Goal: Task Accomplishment & Management: Use online tool/utility

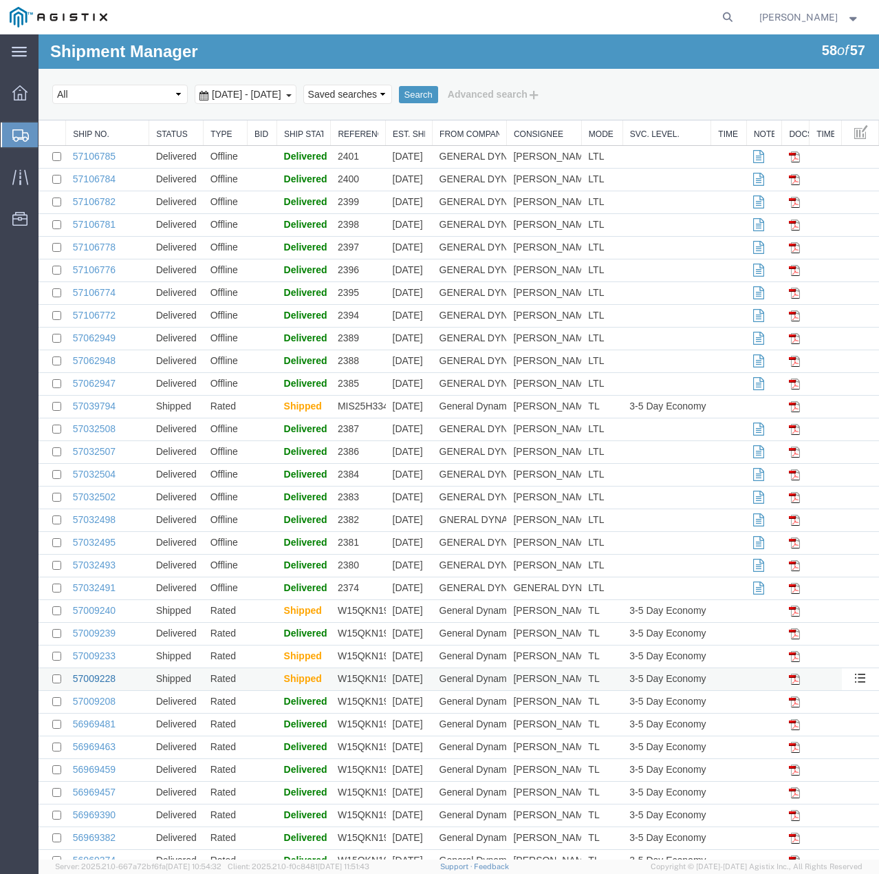
click at [105, 676] on link "57009228" at bounding box center [94, 678] width 43 height 11
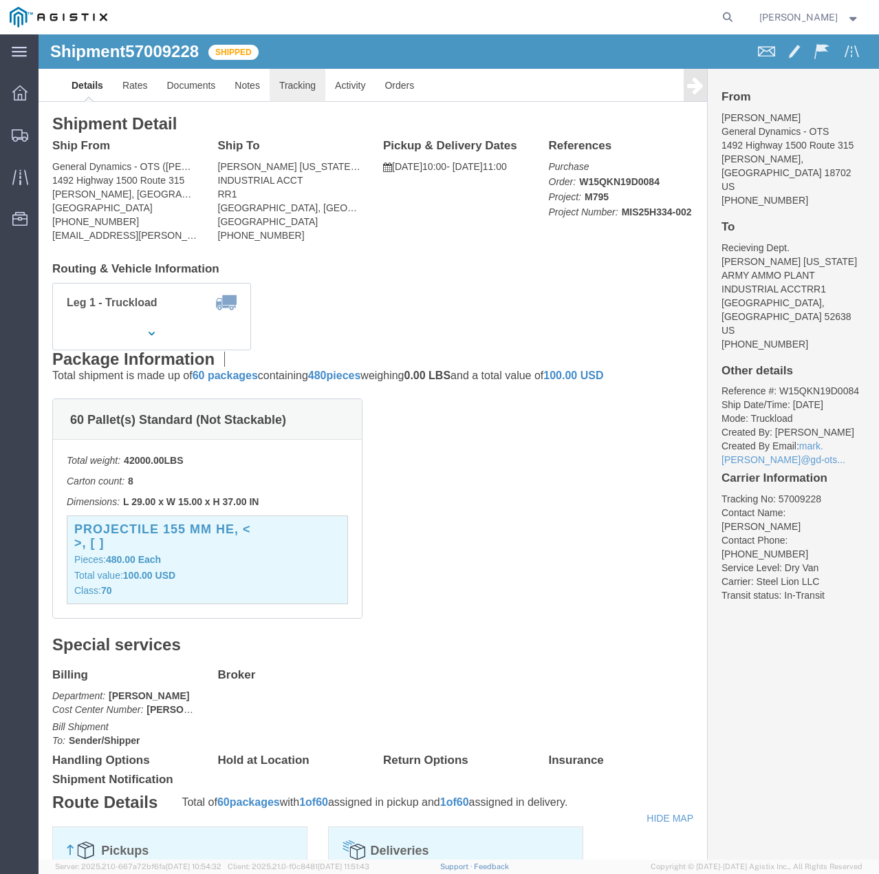
click link "Tracking"
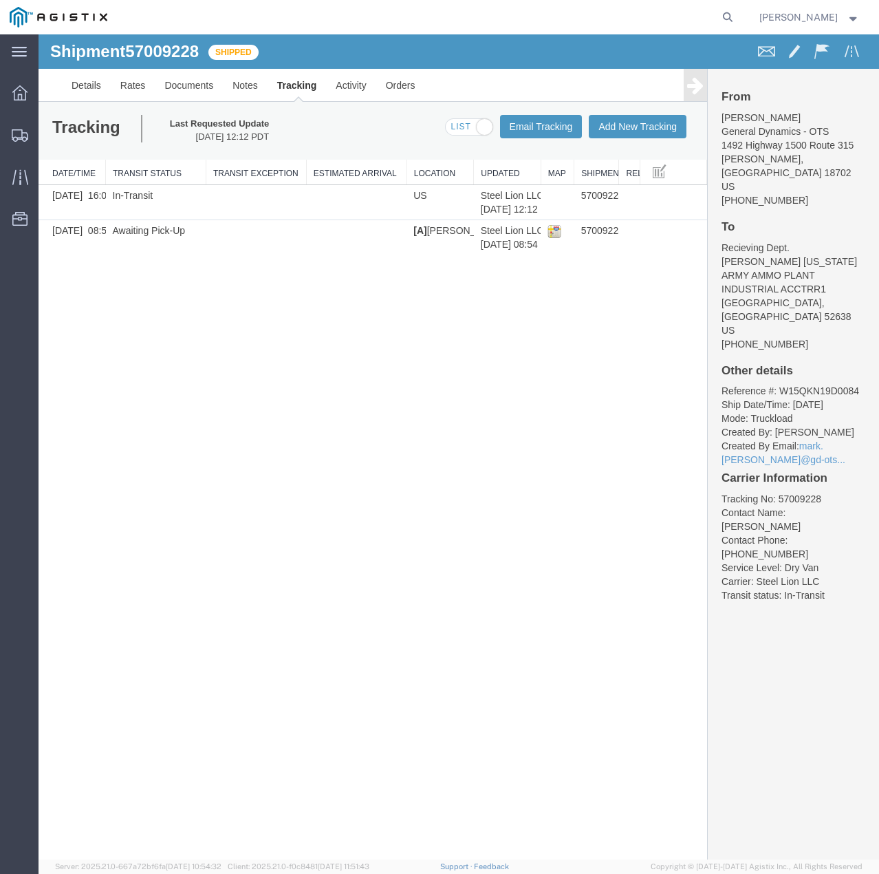
click at [716, 122] on div "From [PERSON_NAME] General Dynamics - OTS [STREET_ADDRESS][PERSON_NAME] [PHONE_…" at bounding box center [793, 349] width 171 height 561
click at [652, 125] on button "Add New Tracking" at bounding box center [638, 126] width 98 height 23
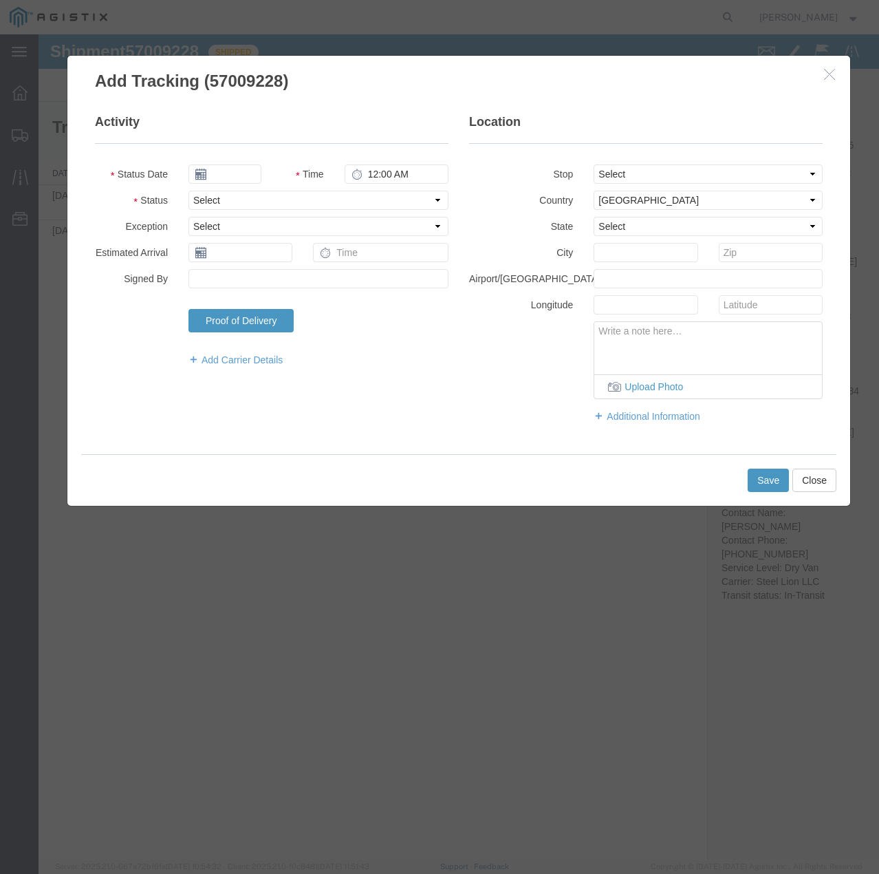
type input "[DATE]"
type input "12:00 PM"
click at [263, 198] on select "Select Arrival Notice Available Arrival Notice Imported Arrive at Delivery Loca…" at bounding box center [319, 200] width 260 height 19
select select "DELIVRED"
click at [189, 191] on select "Select Arrival Notice Available Arrival Notice Imported Arrive at Delivery Loca…" at bounding box center [319, 200] width 260 height 19
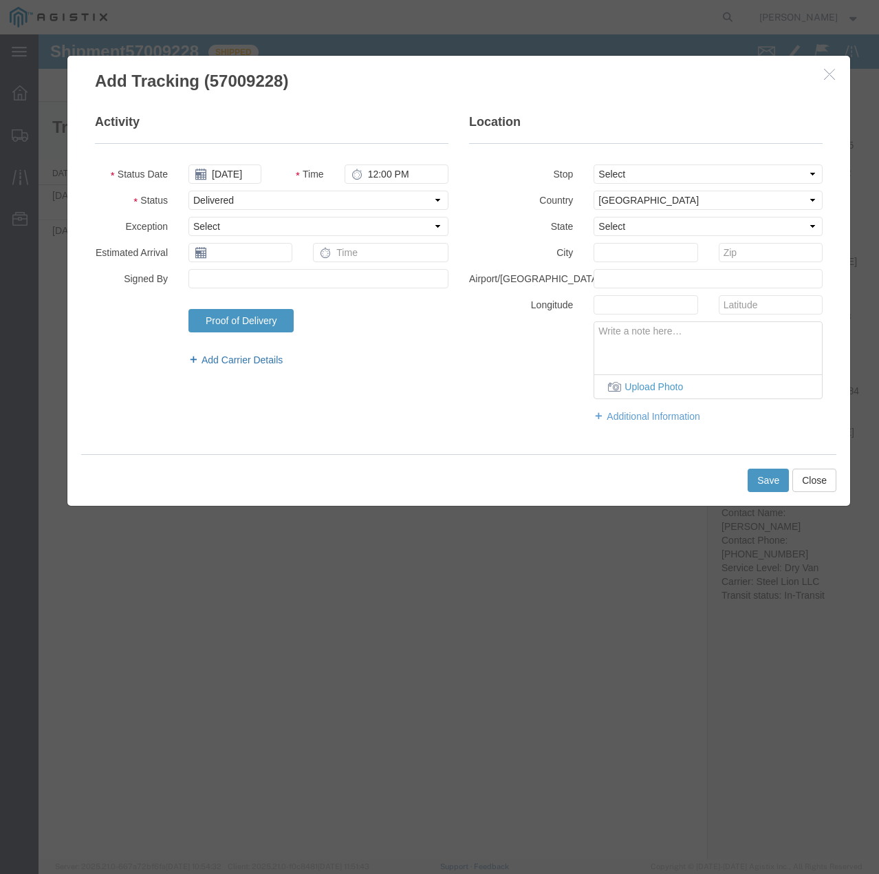
click at [270, 365] on link "Add Carrier Details" at bounding box center [319, 360] width 260 height 14
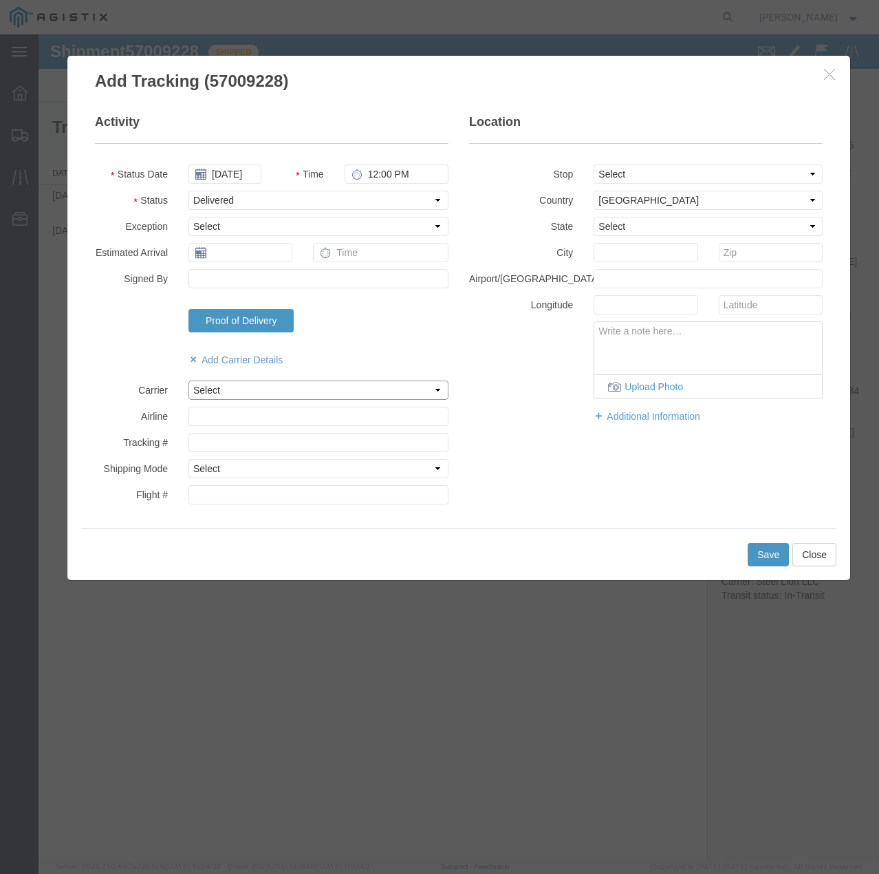
click at [264, 390] on select "Select Steel Lion LLC" at bounding box center [319, 390] width 260 height 19
select select "22873"
click at [189, 381] on select "Select Steel Lion LLC" at bounding box center [319, 390] width 260 height 19
click at [264, 466] on select "Select Air Less than Truckload Multi-Leg Ocean Freight Rail Small Parcel Truckl…" at bounding box center [319, 468] width 260 height 19
select select "TL"
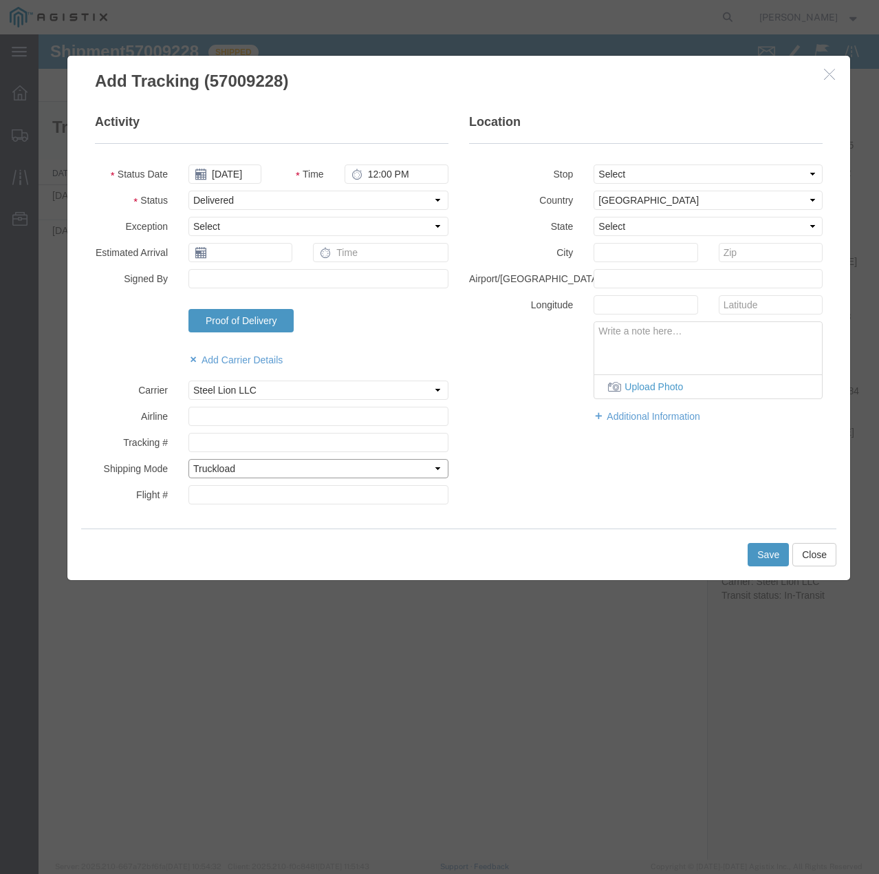
click at [189, 459] on select "Select Air Less than Truckload Multi-Leg Ocean Freight Rail Small Parcel Truckl…" at bounding box center [319, 468] width 260 height 19
click at [760, 555] on button "Save" at bounding box center [768, 554] width 41 height 23
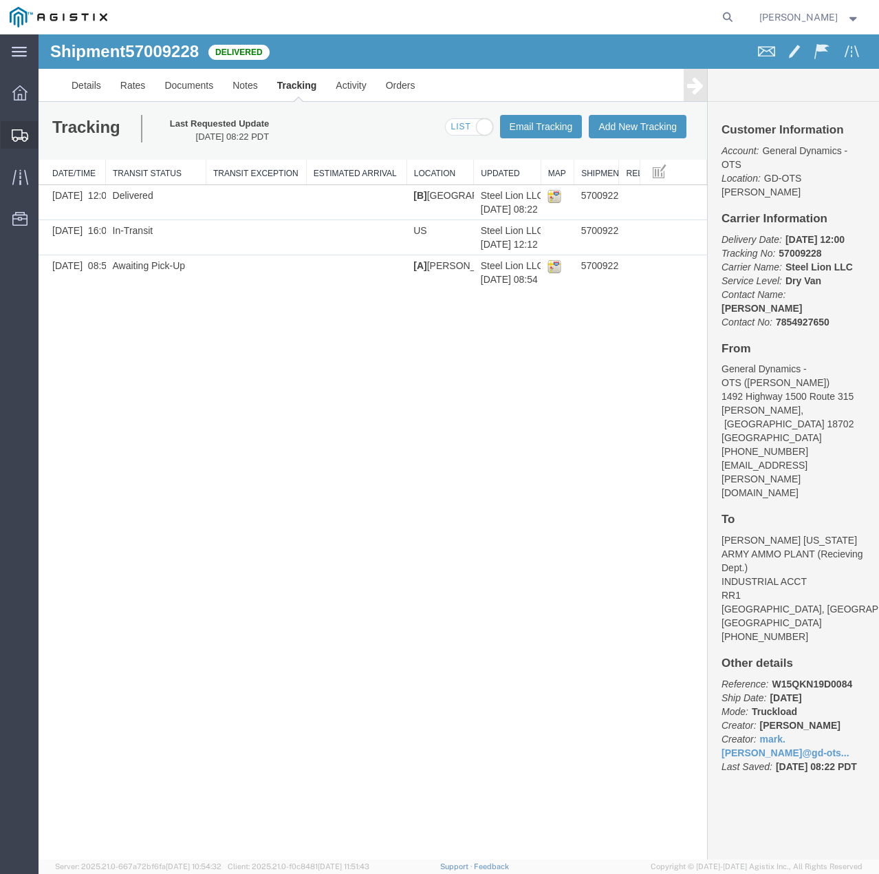
click at [28, 134] on icon at bounding box center [20, 135] width 17 height 12
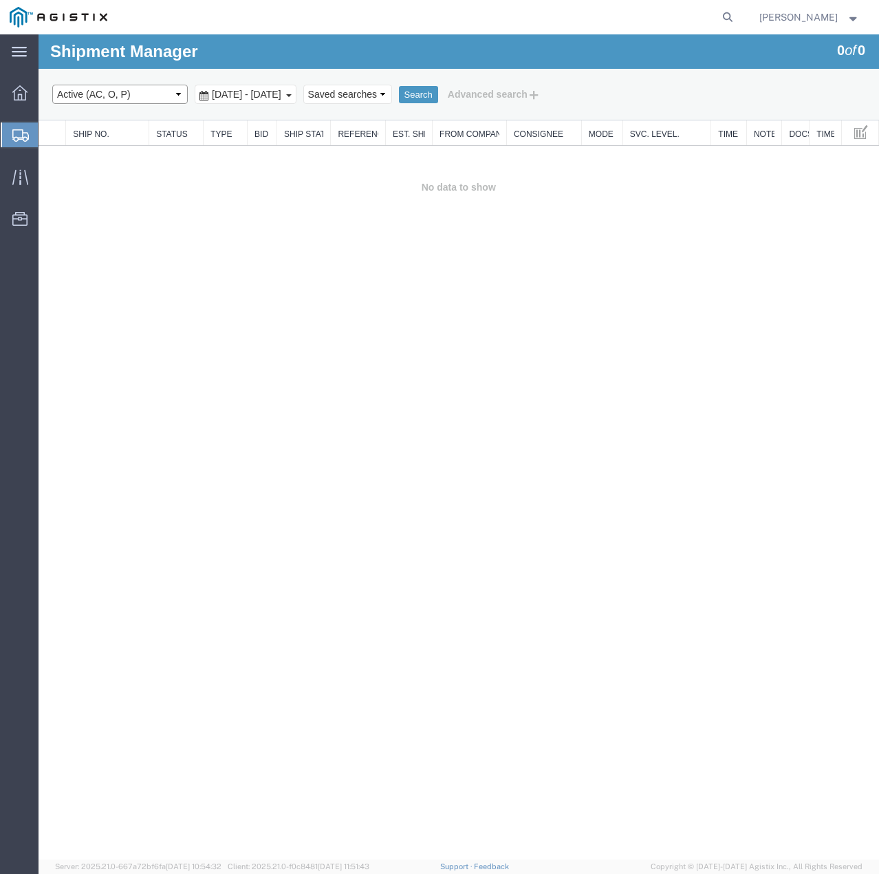
click at [154, 89] on select "Select status Active (AC, O, P) All Approved Awaiting Confirmation (AC) Booked …" at bounding box center [120, 94] width 136 height 19
select select "ALL"
click at [52, 85] on select "Select status Active (AC, O, P) All Approved Awaiting Confirmation (AC) Booked …" at bounding box center [120, 94] width 136 height 19
click at [438, 92] on button "Search" at bounding box center [418, 95] width 39 height 18
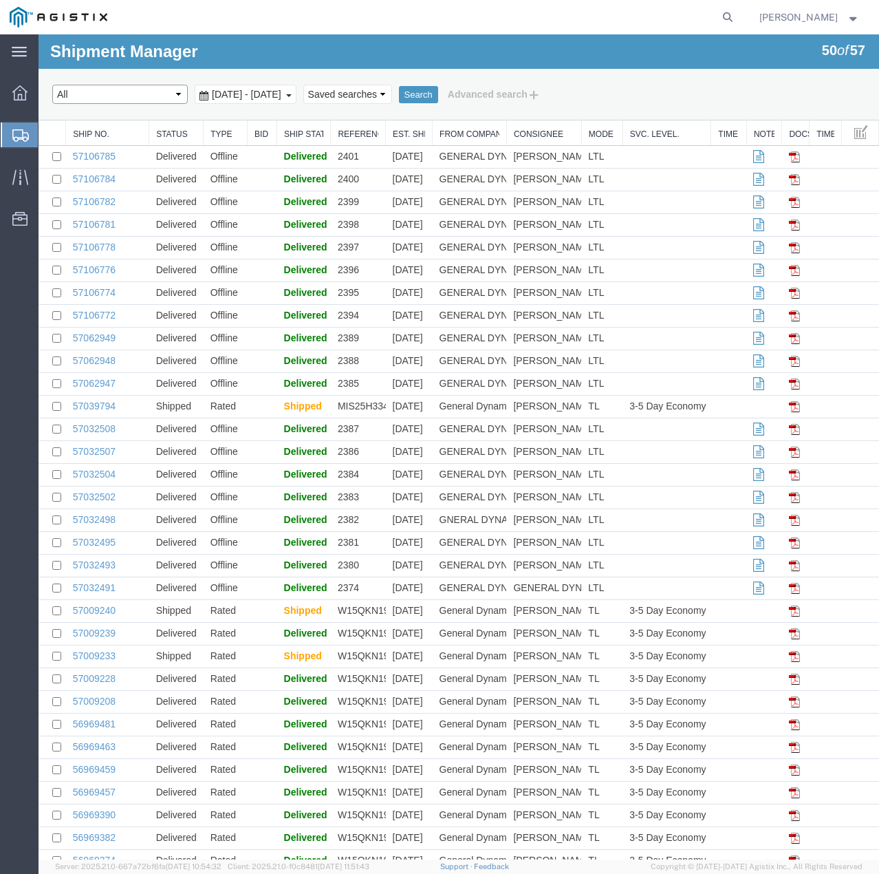
click at [167, 95] on select "Select status Active (AC, O, P) All Approved Awaiting Confirmation (AC) Booked …" at bounding box center [120, 94] width 136 height 19
select select "AWAITCONF"
click at [52, 85] on select "Select status Active (AC, O, P) All Approved Awaiting Confirmation (AC) Booked …" at bounding box center [120, 94] width 136 height 19
click at [438, 96] on button "Search" at bounding box center [418, 95] width 39 height 18
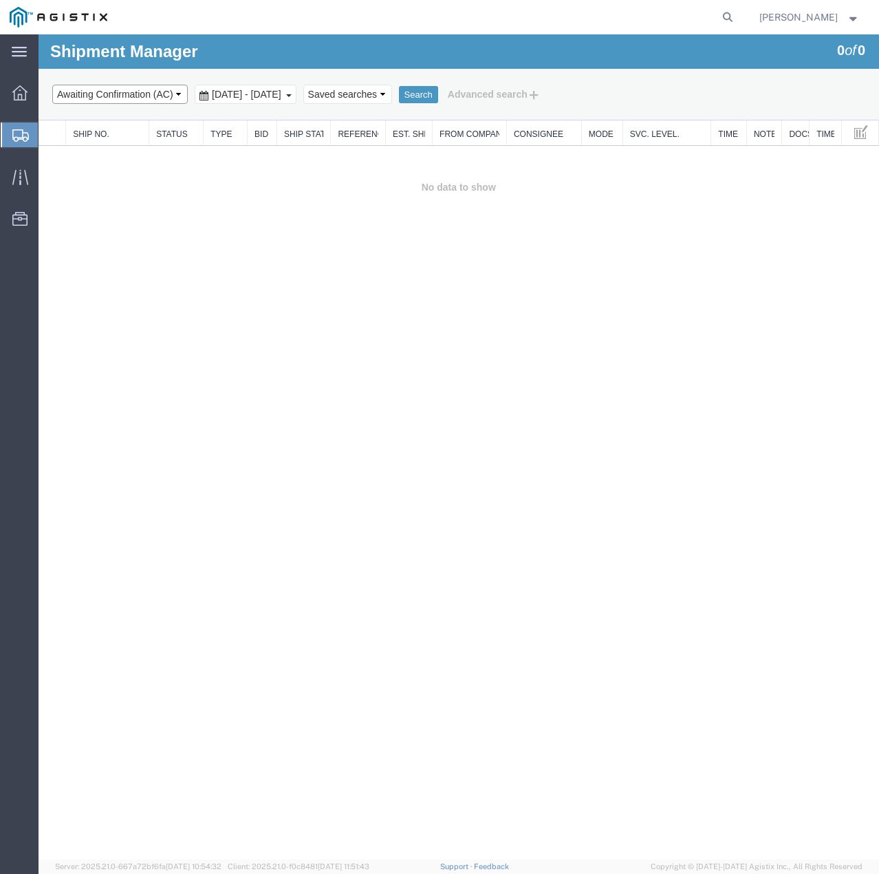
click at [178, 96] on select "Select status Active (AC, O, P) All Approved Awaiting Confirmation (AC) Booked …" at bounding box center [120, 94] width 136 height 19
select select "ALL"
click at [52, 85] on select "Select status Active (AC, O, P) All Approved Awaiting Confirmation (AC) Booked …" at bounding box center [120, 94] width 136 height 19
click at [438, 91] on button "Search" at bounding box center [418, 95] width 39 height 18
